Goal: Task Accomplishment & Management: Use online tool/utility

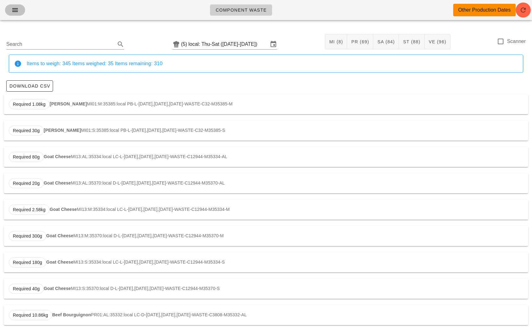
click at [5, 8] on button "button" at bounding box center [15, 9] width 20 height 11
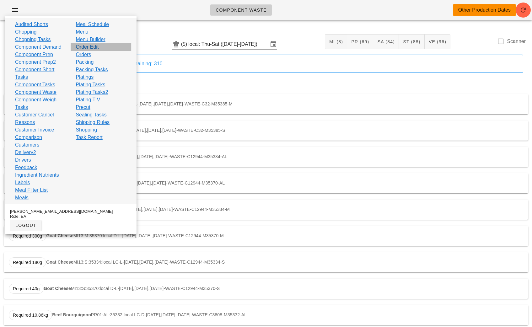
click at [88, 47] on link "Order Edit" at bounding box center [87, 47] width 23 height 8
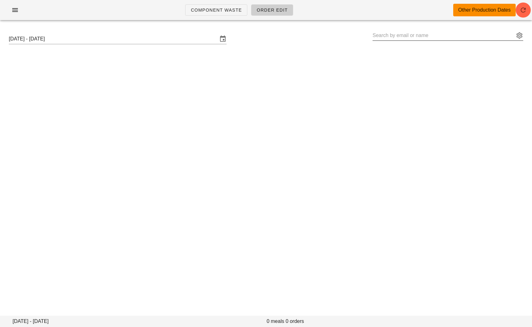
click at [393, 31] on input "text" at bounding box center [443, 35] width 142 height 10
paste input "nicolasaqno1@gmail.com"
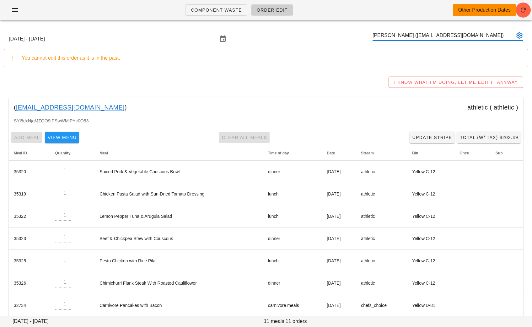
type input "Nicolas De Aquino (nicolasaqno1@gmail.com)"
click at [121, 39] on input "Sunday August 31 - Saturday September 6" at bounding box center [113, 39] width 209 height 10
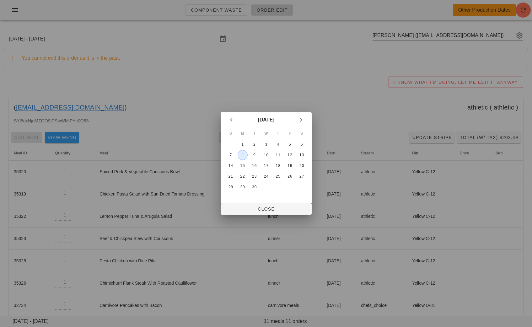
click at [243, 155] on div "8" at bounding box center [241, 155] width 9 height 4
click at [241, 144] on div "1" at bounding box center [242, 144] width 10 height 4
click at [242, 156] on div "8" at bounding box center [241, 155] width 9 height 4
click at [269, 207] on span "Close" at bounding box center [266, 208] width 81 height 5
type input "Sunday September 7 - Saturday September 13"
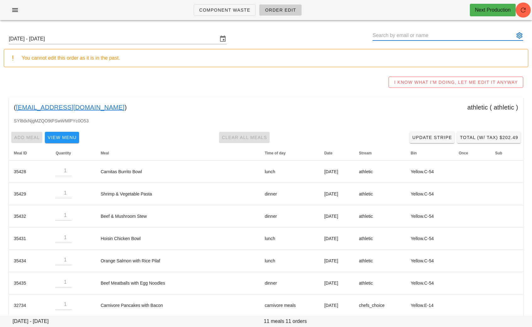
click at [493, 32] on input "text" at bounding box center [443, 35] width 142 height 10
paste input "sljenny33@gmail.com"
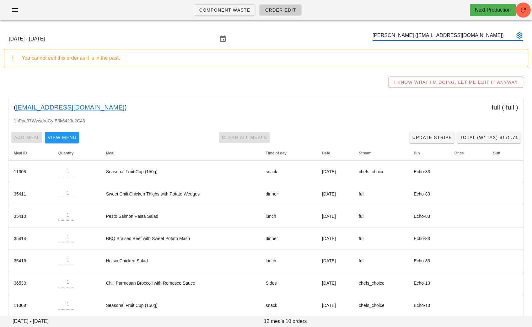
type input "[PERSON_NAME] ([EMAIL_ADDRESS][DOMAIN_NAME])"
click at [421, 134] on link "Update Stripe" at bounding box center [431, 137] width 45 height 11
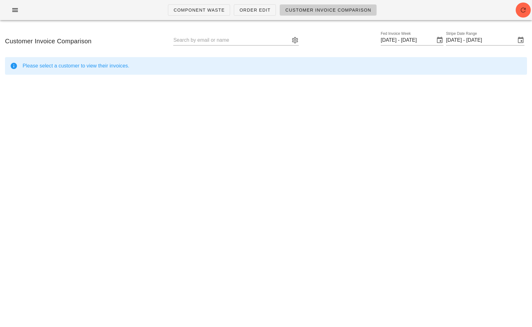
type input "[PERSON_NAME] ([EMAIL_ADDRESS][DOMAIN_NAME])"
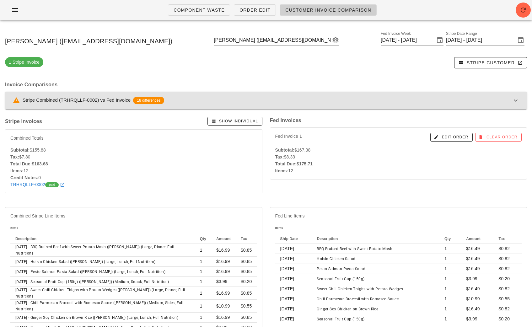
click at [367, 99] on div "Stripe Combined (TRHRQLLF-0002) vs Fed Invoice 18 differences" at bounding box center [262, 101] width 499 height 8
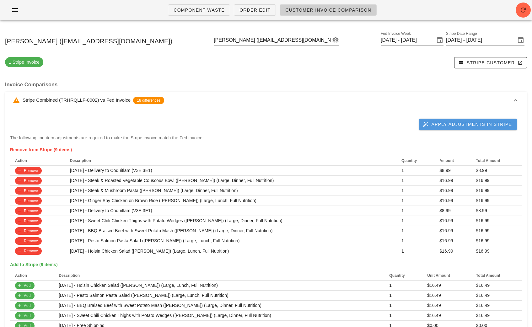
click at [451, 126] on span "Apply Adjustments in Stripe" at bounding box center [468, 124] width 88 height 6
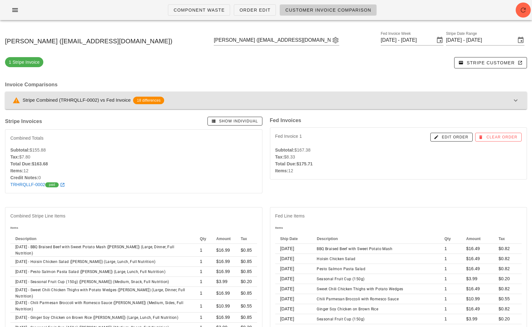
click at [240, 98] on div "Stripe Combined (TRHRQLLF-0002) vs Fed Invoice 18 differences" at bounding box center [262, 101] width 499 height 8
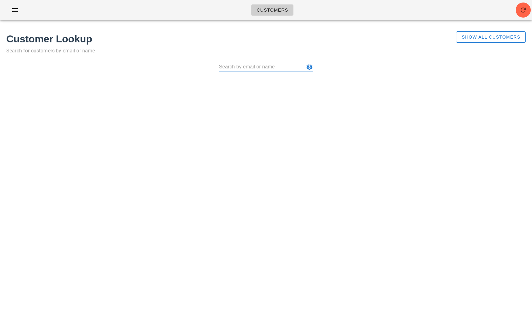
click at [236, 64] on input "text" at bounding box center [261, 67] width 85 height 10
click at [530, 35] on div "Customer Lookup Search for customers by email or name Show All Customers" at bounding box center [266, 55] width 532 height 61
click at [232, 67] on input "text" at bounding box center [261, 67] width 85 height 10
paste input "Nicolas De Aquino"
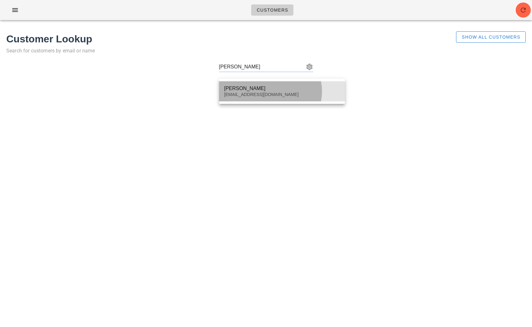
click at [245, 85] on div "Nicolas De Aquino nicolasaqno1@gmail.com" at bounding box center [282, 91] width 116 height 19
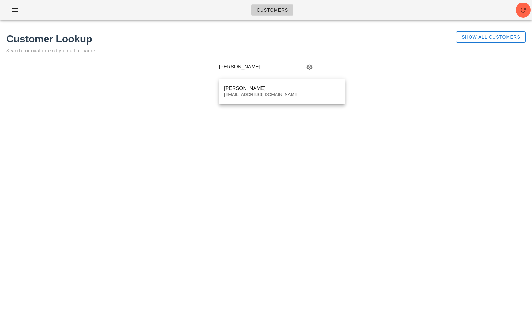
type input "Nicolas De Aquino (nicolasaqno1@gmail.com)"
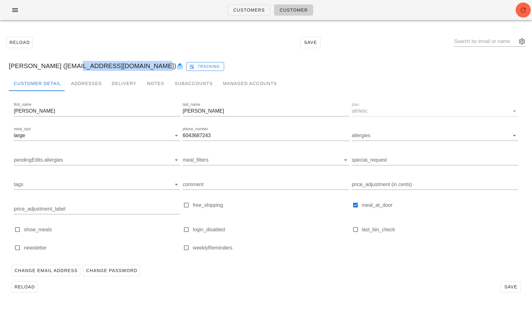
drag, startPoint x: 140, startPoint y: 68, endPoint x: 66, endPoint y: 68, distance: 73.7
click at [66, 68] on div "Nicolas De Aquino (nicolasaqno1@gmail.com) Tracking" at bounding box center [266, 66] width 524 height 20
copy div "[EMAIL_ADDRESS][DOMAIN_NAME]"
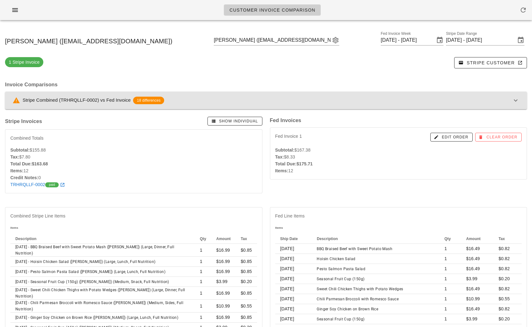
click at [255, 104] on button "Stripe Combined (TRHRQLLF-0002) vs Fed Invoice 18 differences" at bounding box center [266, 101] width 522 height 18
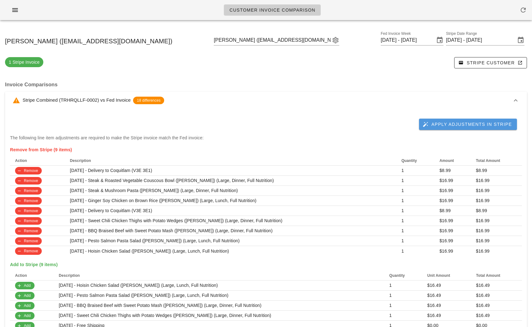
click at [452, 125] on span "Apply Adjustments in Stripe" at bounding box center [468, 124] width 88 height 6
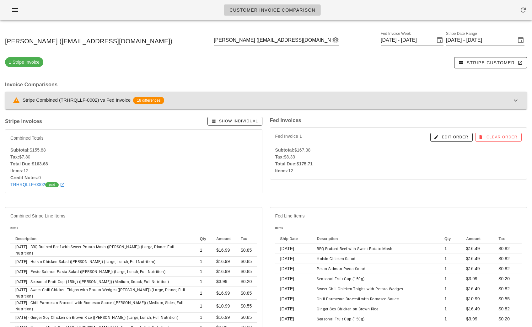
click at [214, 100] on div "Stripe Combined (TRHRQLLF-0002) vs Fed Invoice 18 differences" at bounding box center [262, 101] width 499 height 8
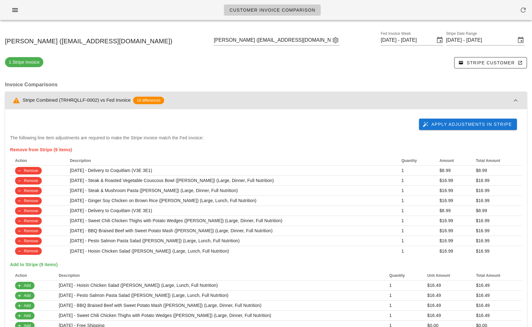
click at [214, 100] on div "Stripe Combined (TRHRQLLF-0002) vs Fed Invoice 18 differences" at bounding box center [262, 101] width 499 height 8
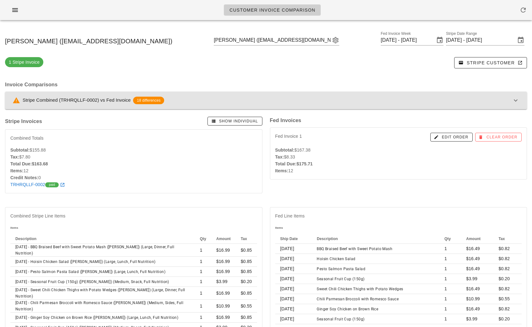
click at [359, 98] on div "Stripe Combined (TRHRQLLF-0002) vs Fed Invoice 18 differences" at bounding box center [262, 101] width 499 height 8
